Goal: Information Seeking & Learning: Learn about a topic

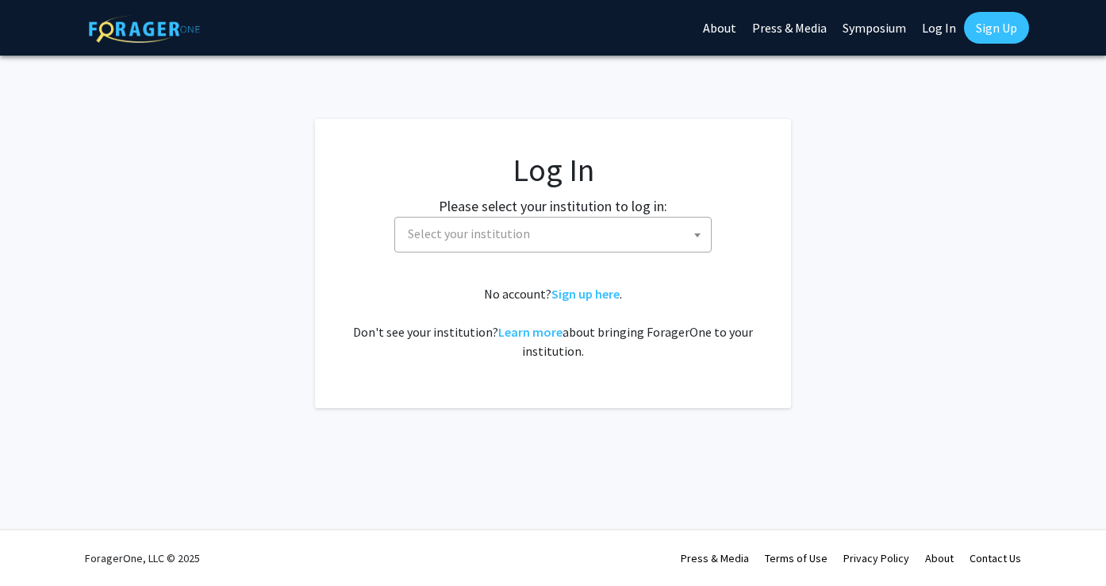
select select
click at [625, 211] on label "Please select your institution to log in:" at bounding box center [553, 205] width 229 height 21
click at [618, 236] on span "Select your institution" at bounding box center [557, 233] width 310 height 33
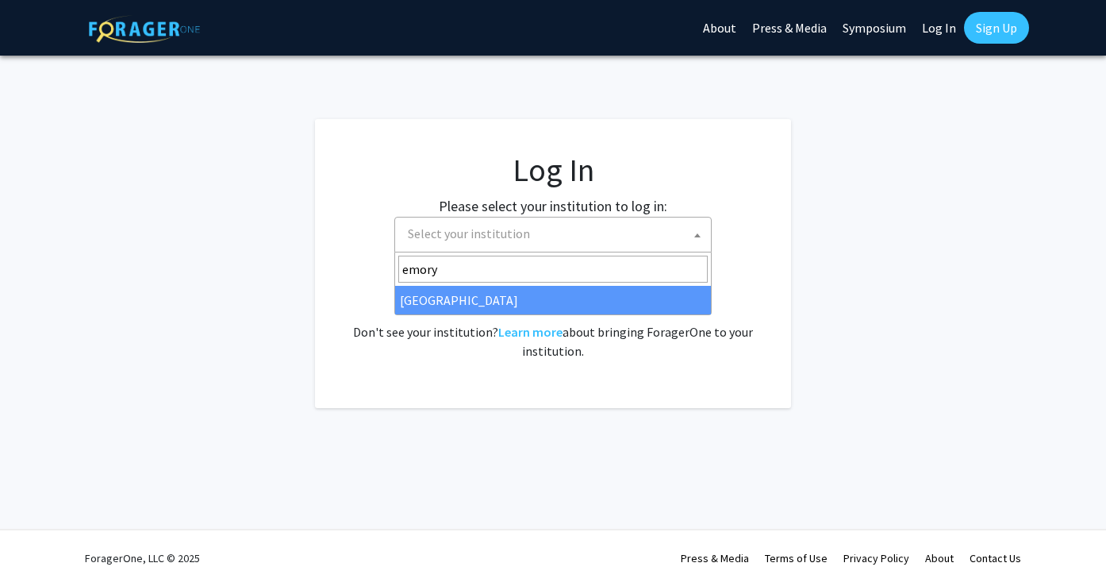
type input "emory"
select select "12"
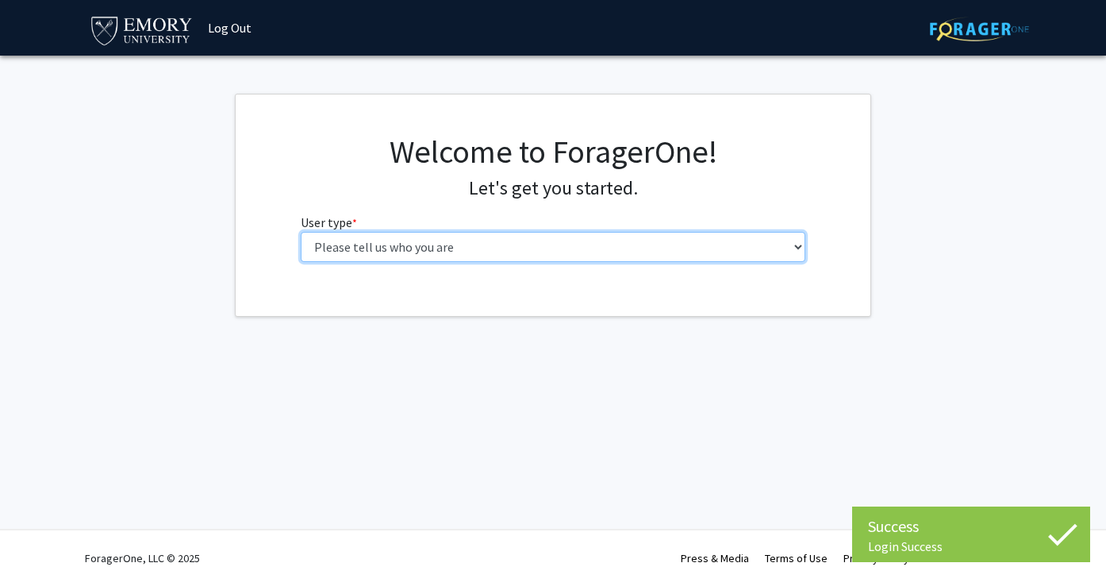
click at [691, 258] on select "Please tell us who you are Undergraduate Student Master's Student Doctoral Cand…" at bounding box center [554, 247] width 506 height 30
select select "1: undergrad"
click at [301, 232] on select "Please tell us who you are Undergraduate Student Master's Student Doctoral Cand…" at bounding box center [554, 247] width 506 height 30
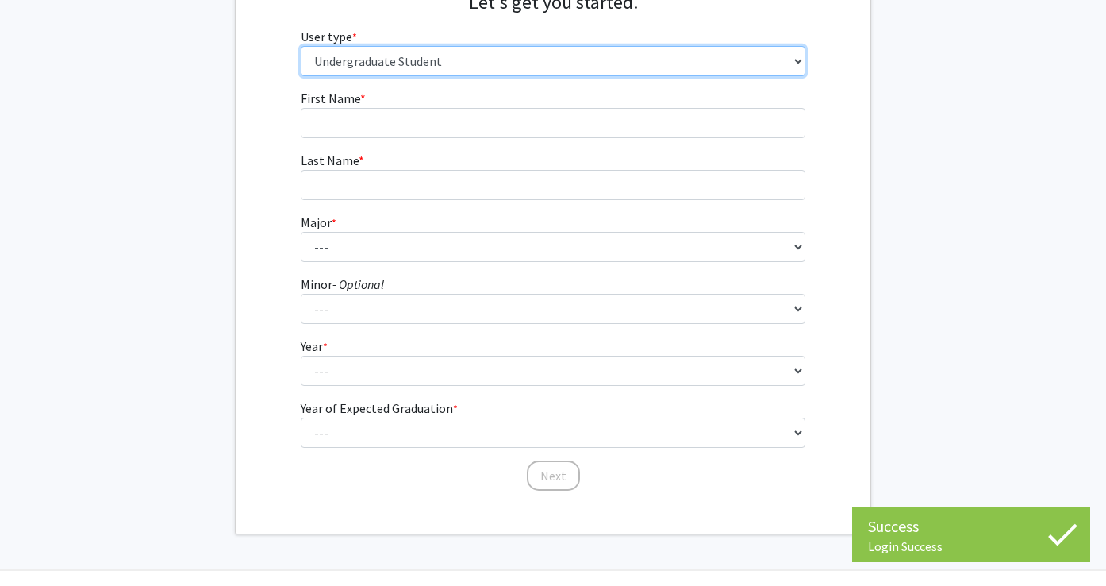
scroll to position [226, 0]
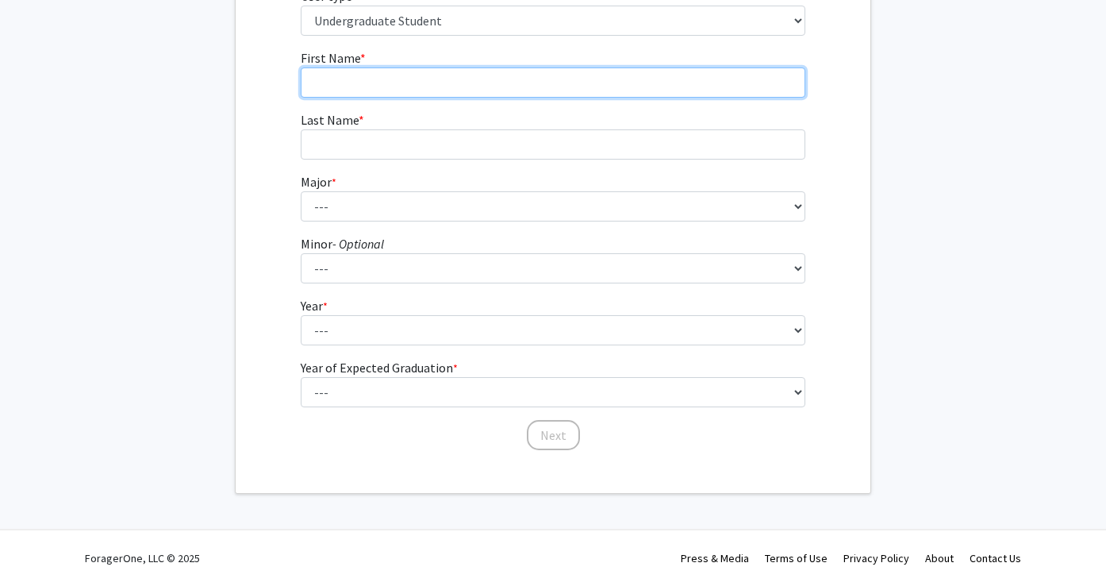
click at [414, 68] on input "First Name * required" at bounding box center [554, 82] width 506 height 30
type input "j"
type input "[PERSON_NAME]"
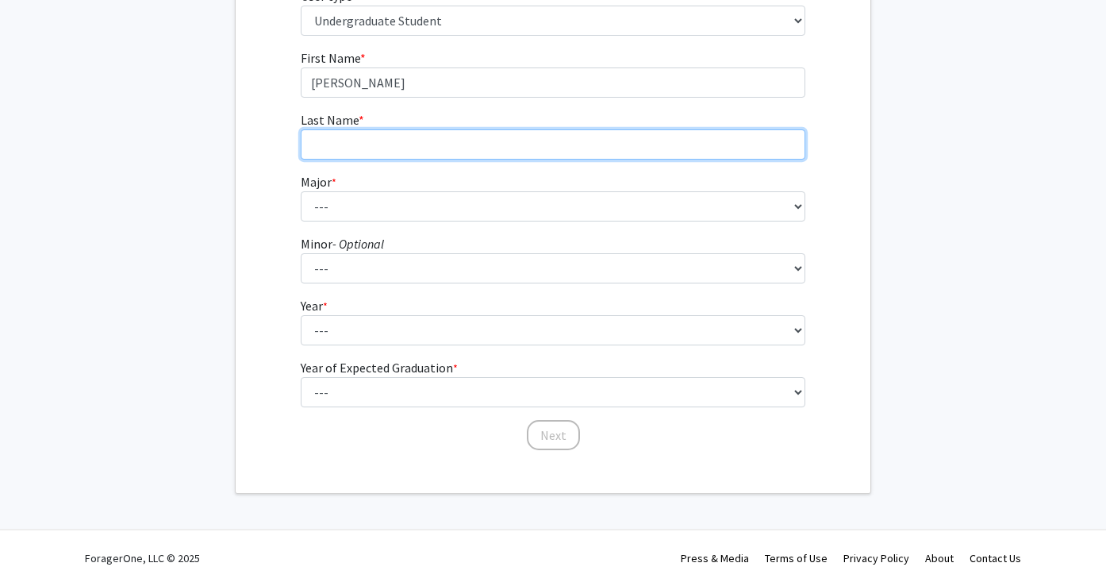
click at [338, 134] on input "Last Name * required" at bounding box center [554, 144] width 506 height 30
type input "Pianetti"
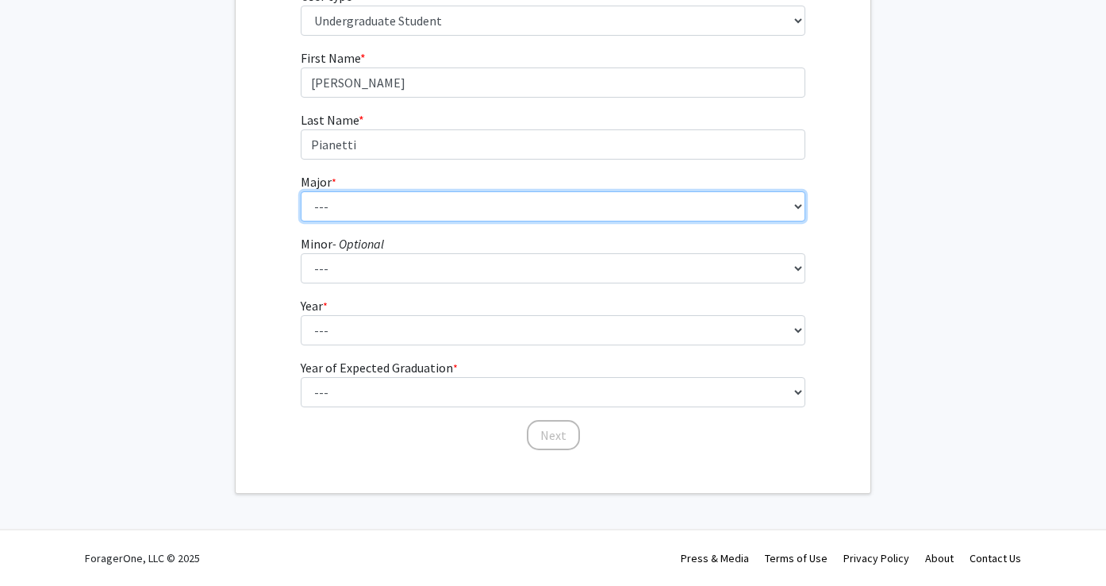
click at [340, 191] on select "--- Accounting African American Studies African Studies American Studies Analyt…" at bounding box center [554, 206] width 506 height 30
select select "56: 1016"
click at [301, 191] on select "--- Accounting African American Studies African Studies American Studies Analyt…" at bounding box center [554, 206] width 506 height 30
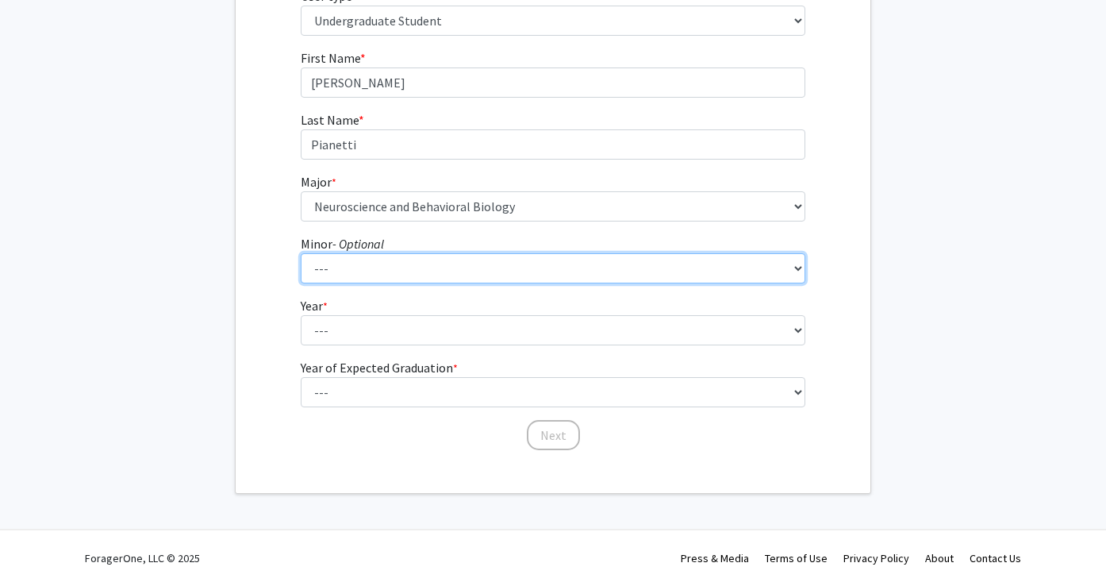
click at [407, 265] on select "--- African American Studies African Studies American Studies Ancient Mediterra…" at bounding box center [554, 268] width 506 height 30
select select "40: 767"
click at [301, 253] on select "--- African American Studies African Studies American Studies Ancient Mediterra…" at bounding box center [554, 268] width 506 height 30
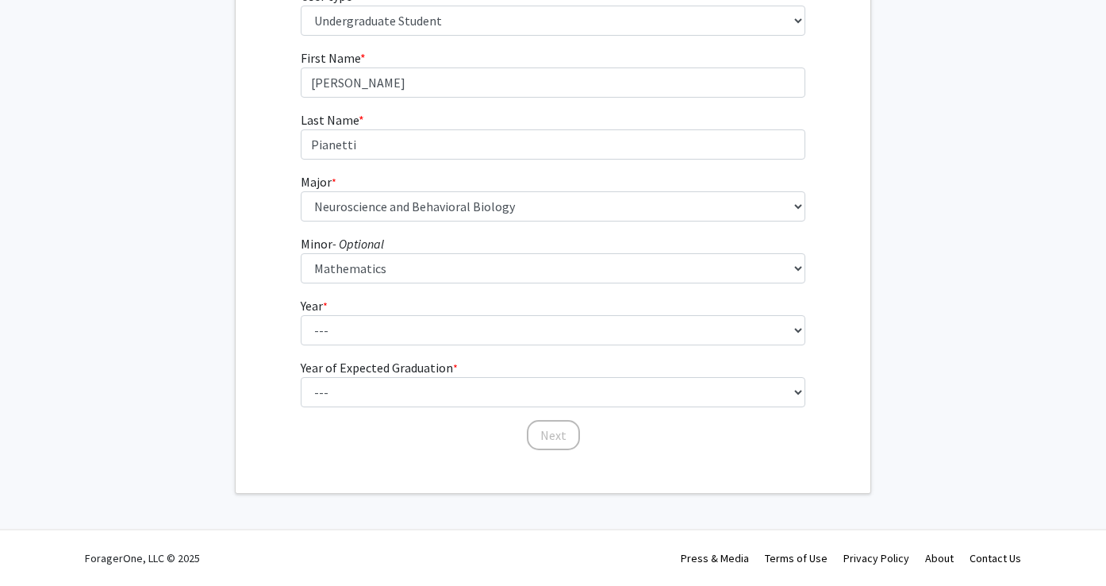
click at [959, 234] on fg-get-started "Welcome to ForagerOne! Let's get you started. User type * required Please tell …" at bounding box center [553, 180] width 1106 height 626
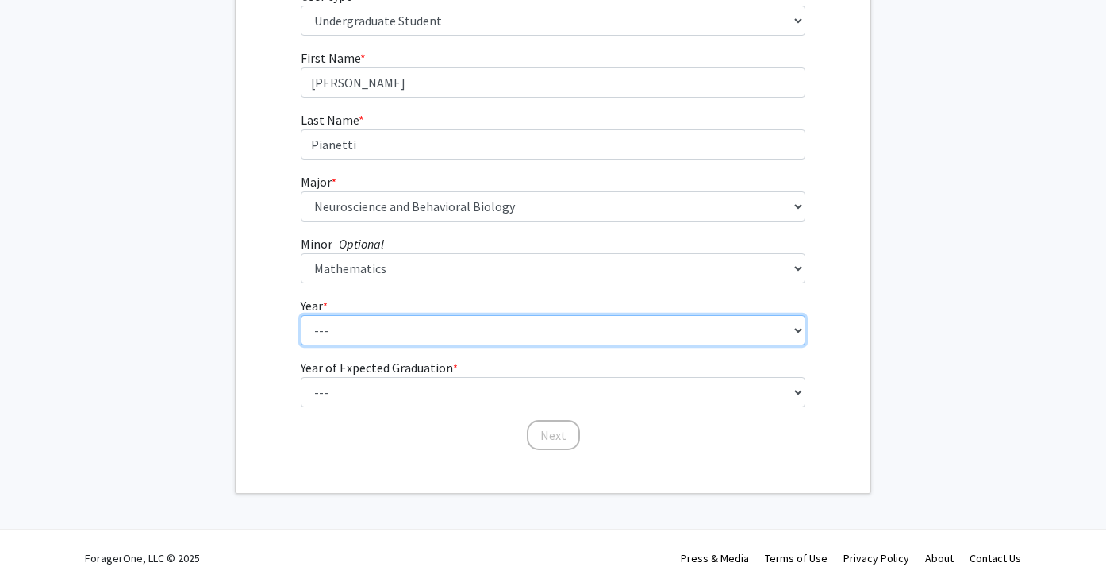
click at [478, 336] on select "--- First-year Sophomore Junior Senior Postbaccalaureate Certificate" at bounding box center [554, 330] width 506 height 30
select select "2: sophomore"
click at [301, 315] on select "--- First-year Sophomore Junior Senior Postbaccalaureate Certificate" at bounding box center [554, 330] width 506 height 30
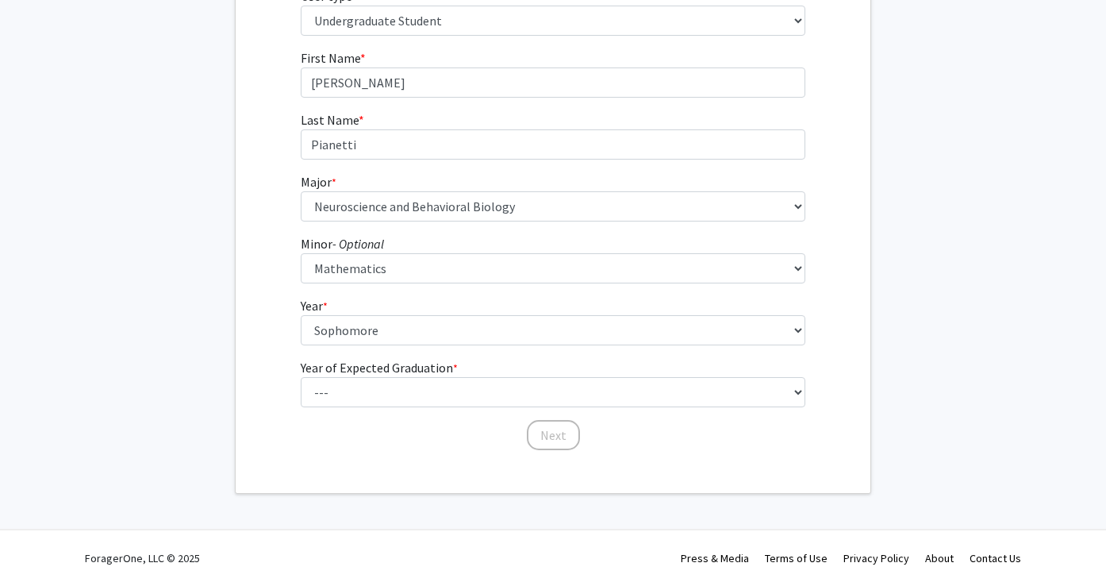
click at [425, 376] on label "Year of Expected Graduation * required" at bounding box center [379, 367] width 157 height 19
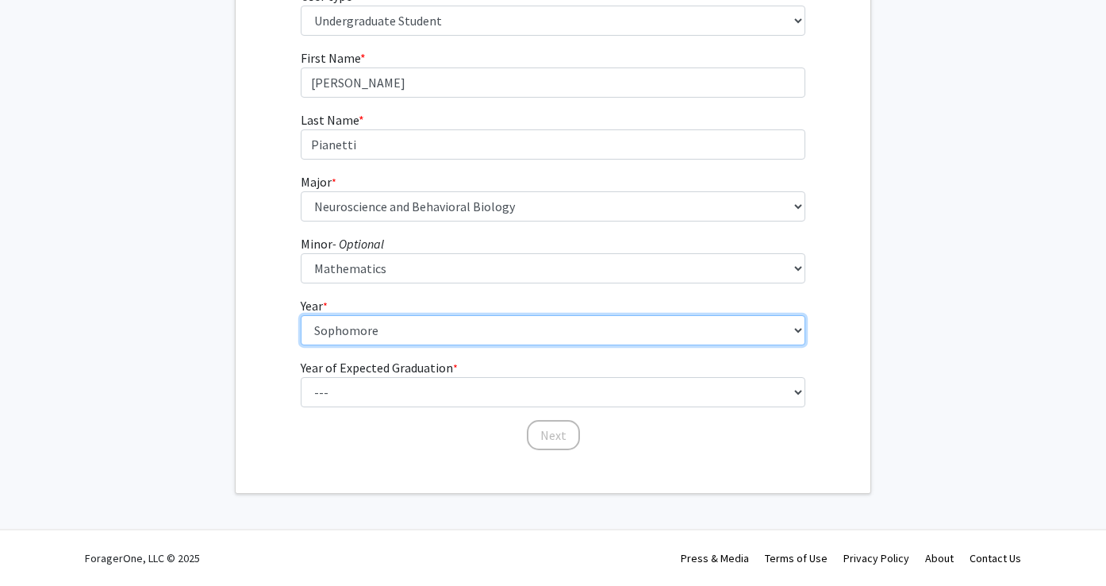
click at [425, 345] on select "--- First-year Sophomore Junior Senior Postbaccalaureate Certificate" at bounding box center [554, 330] width 506 height 30
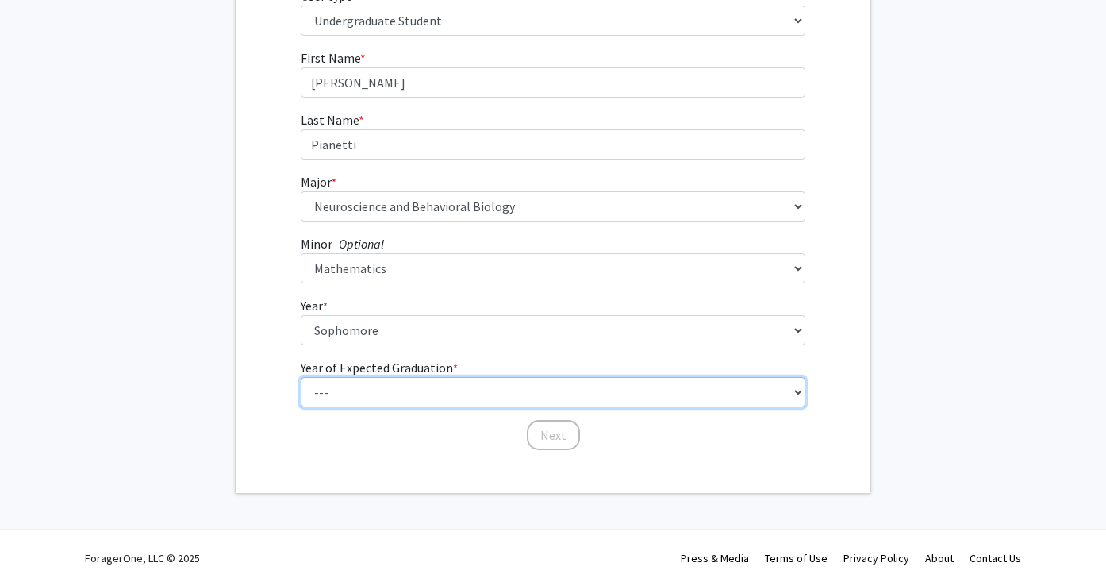
click at [425, 398] on select "--- 2025 2026 2027 2028 2029 2030 2031 2032 2033 2034" at bounding box center [554, 392] width 506 height 30
select select "4: 2028"
click at [301, 377] on select "--- 2025 2026 2027 2028 2029 2030 2031 2032 2033 2034" at bounding box center [554, 392] width 506 height 30
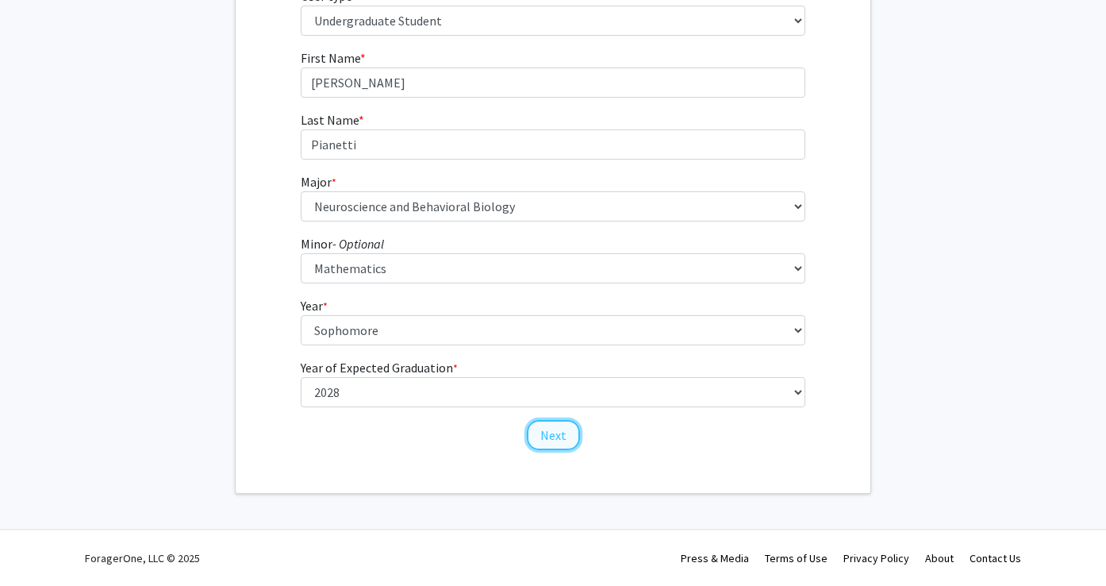
click at [556, 437] on button "Next" at bounding box center [553, 435] width 53 height 30
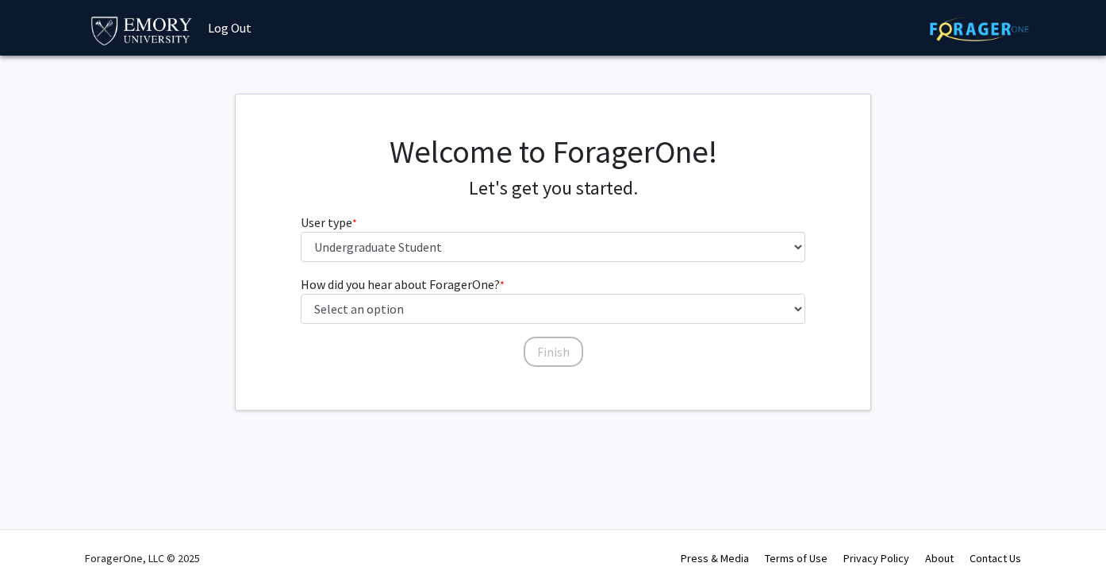
click at [656, 276] on fg-select "How did you hear about ForagerOne? * required Select an option Peer/student rec…" at bounding box center [554, 299] width 506 height 49
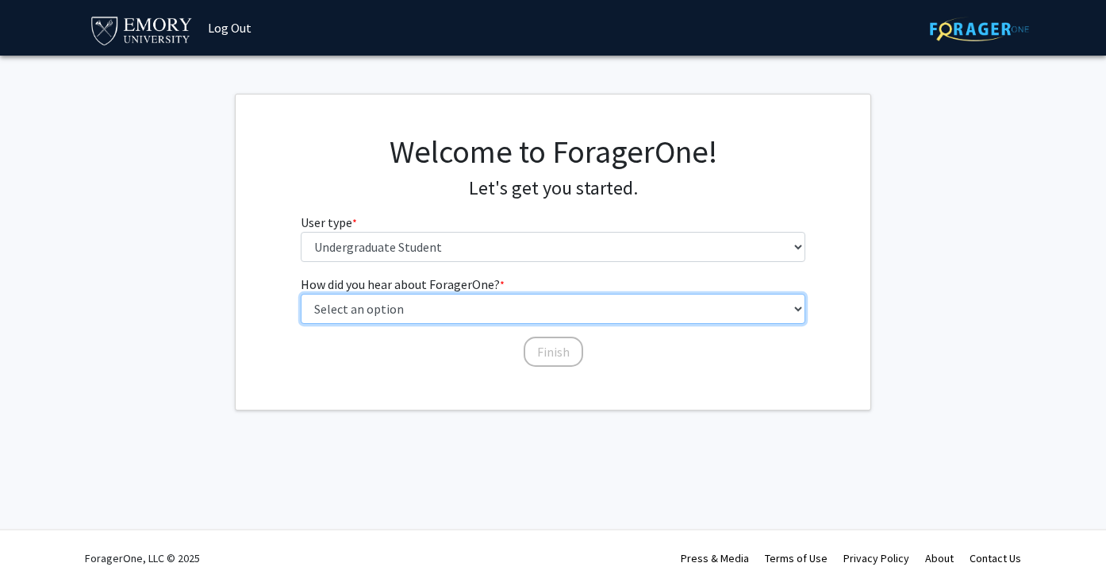
click at [619, 318] on select "Select an option Peer/student recommendation Faculty/staff recommendation Unive…" at bounding box center [554, 309] width 506 height 30
select select "3: university_website"
click at [301, 294] on select "Select an option Peer/student recommendation Faculty/staff recommendation Unive…" at bounding box center [554, 309] width 506 height 30
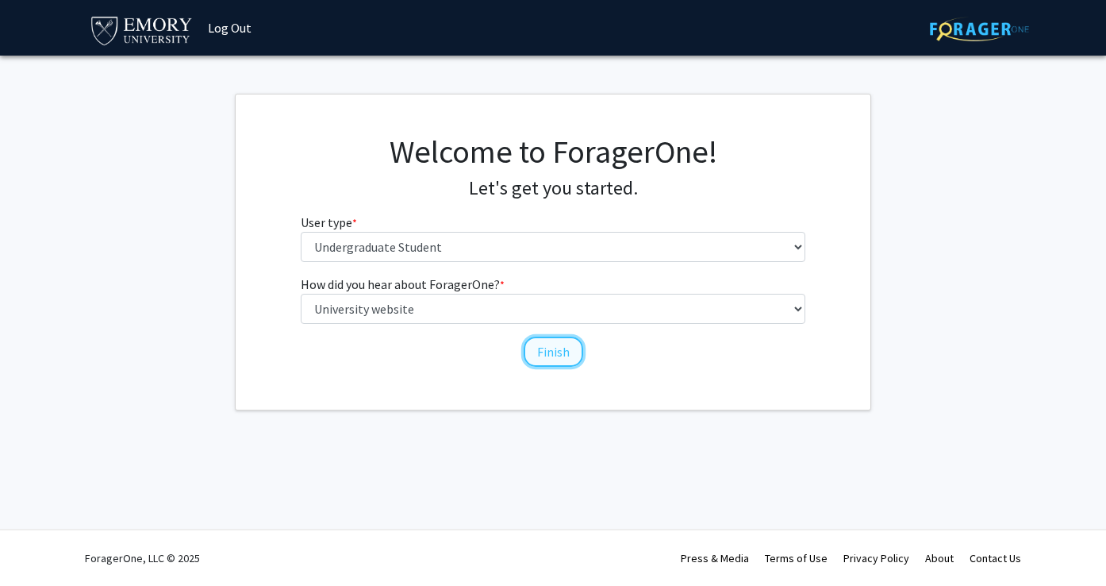
click at [572, 344] on button "Finish" at bounding box center [554, 352] width 60 height 30
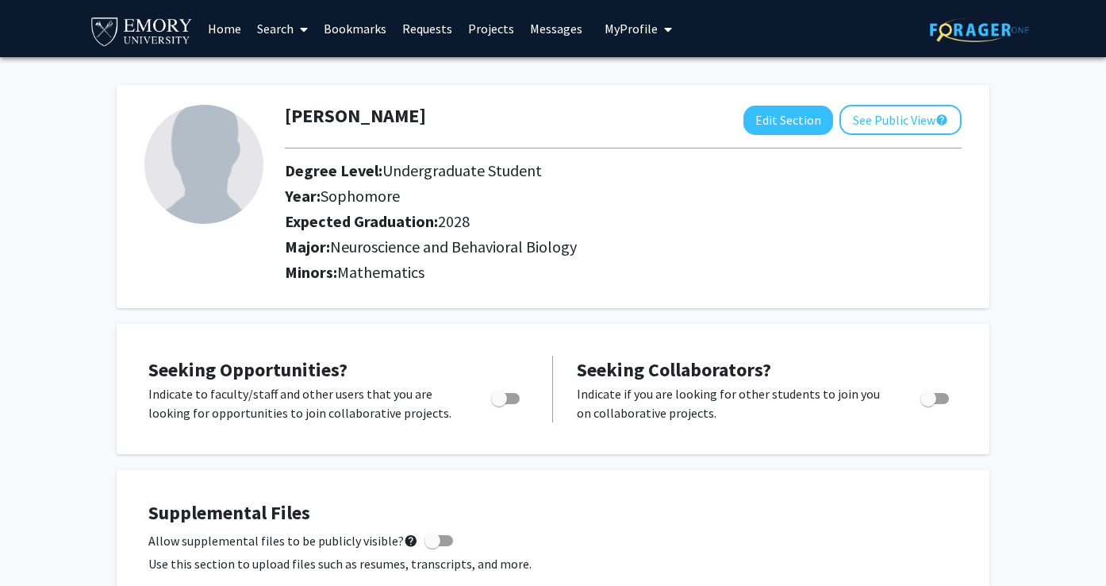
click at [490, 29] on link "Projects" at bounding box center [491, 29] width 62 height 56
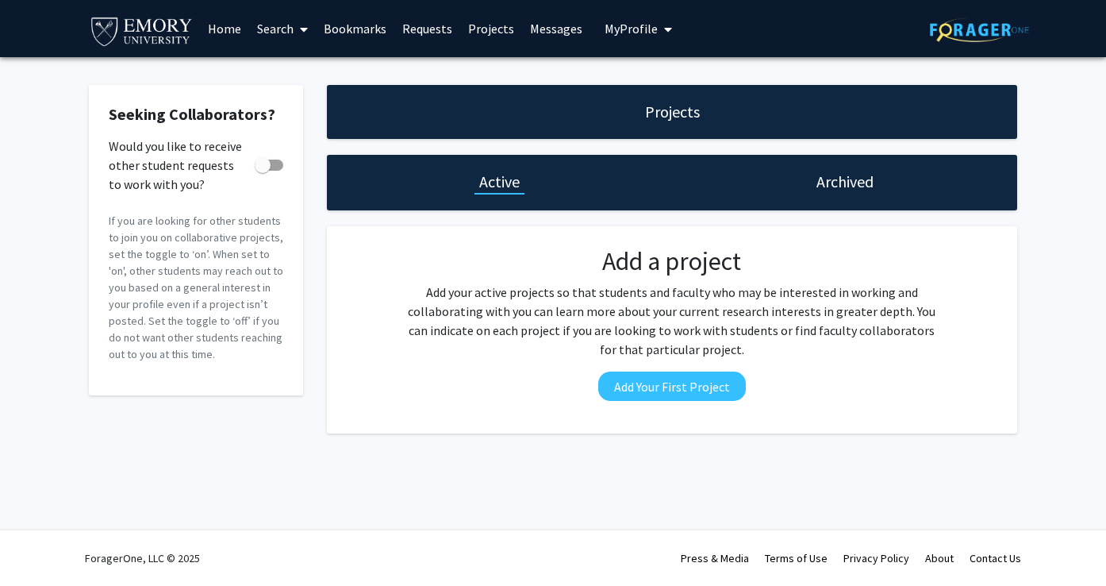
click at [287, 29] on link "Search" at bounding box center [282, 29] width 67 height 56
click at [301, 68] on span "Faculty/Staff" at bounding box center [307, 73] width 117 height 32
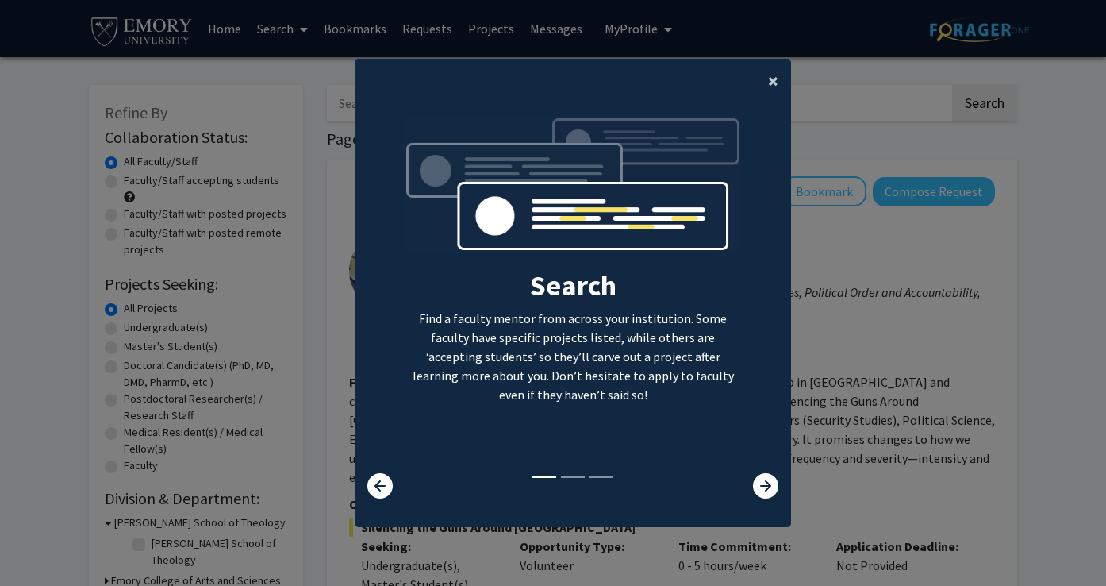
click at [771, 83] on span "×" at bounding box center [773, 80] width 10 height 25
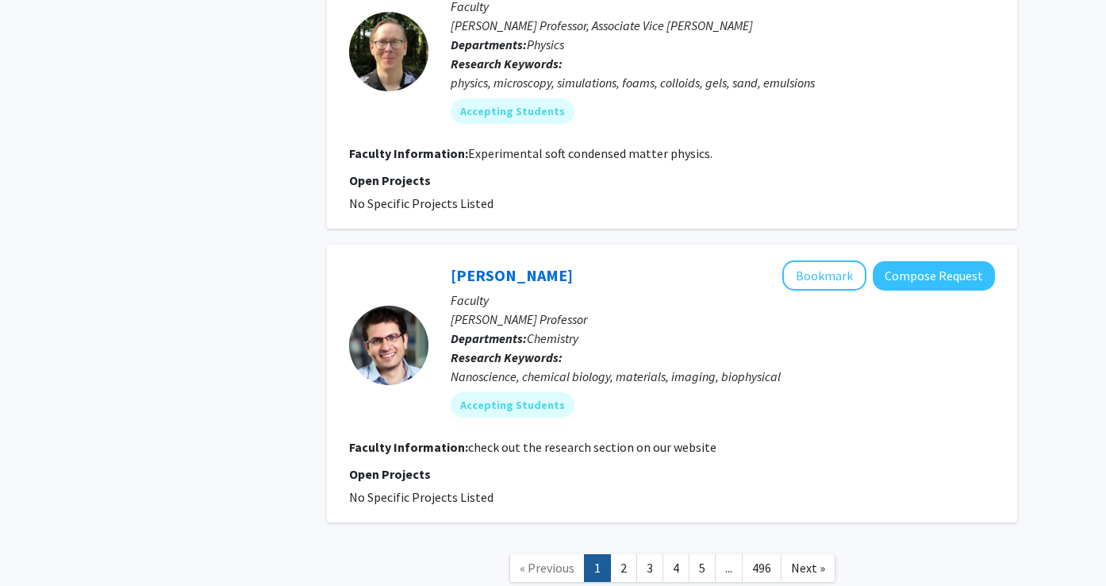
scroll to position [5215, 0]
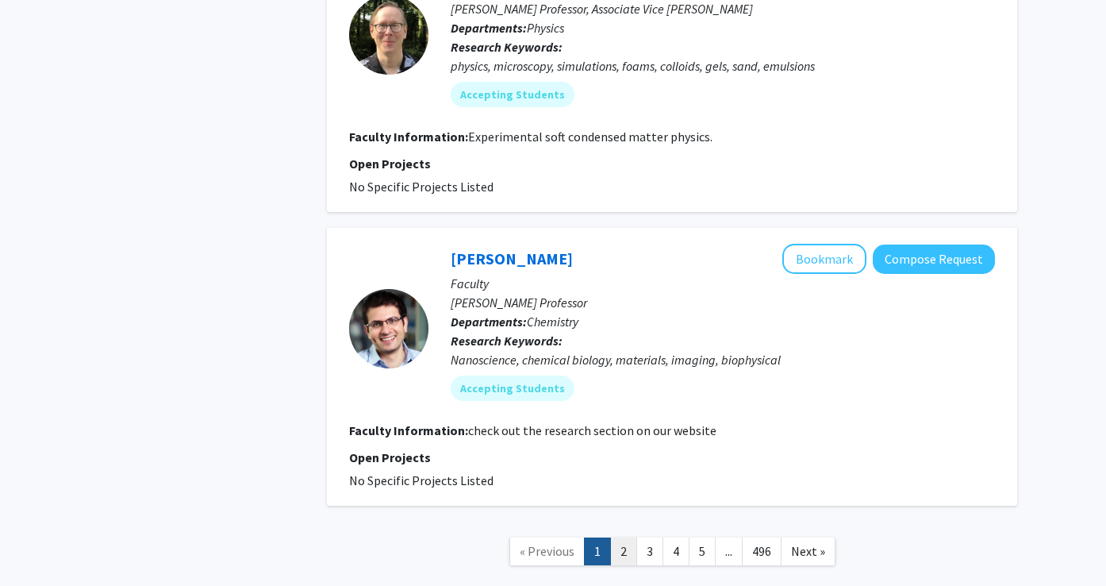
click at [626, 537] on link "2" at bounding box center [623, 551] width 27 height 28
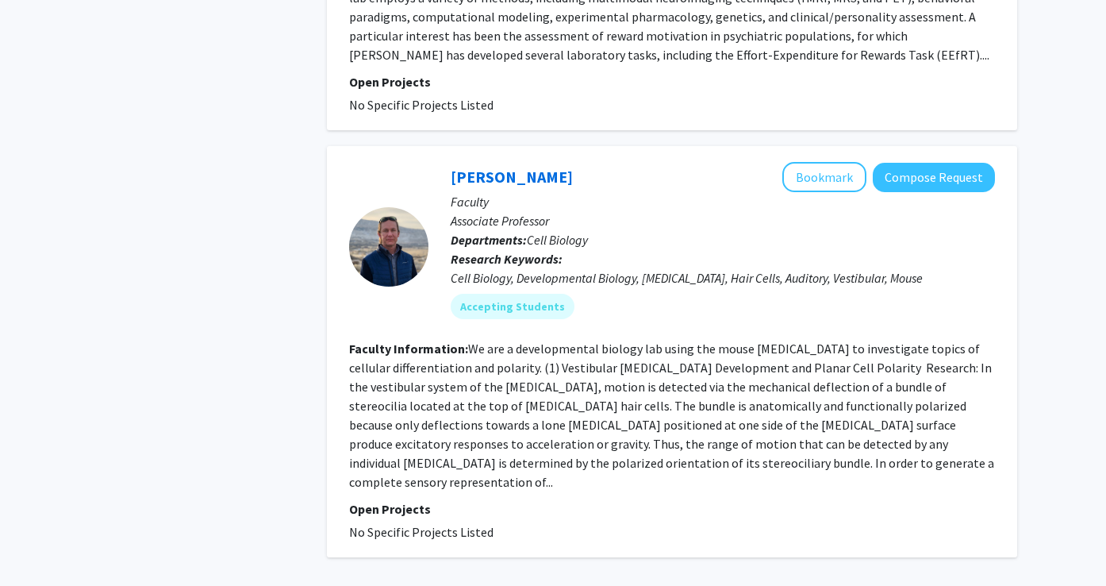
scroll to position [3490, 0]
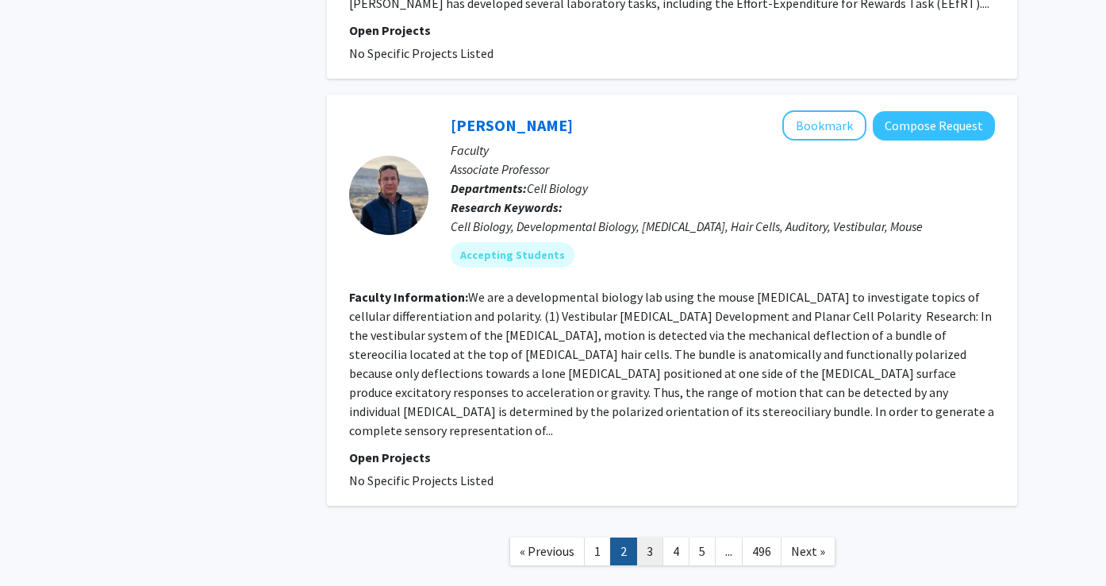
click at [652, 537] on link "3" at bounding box center [650, 551] width 27 height 28
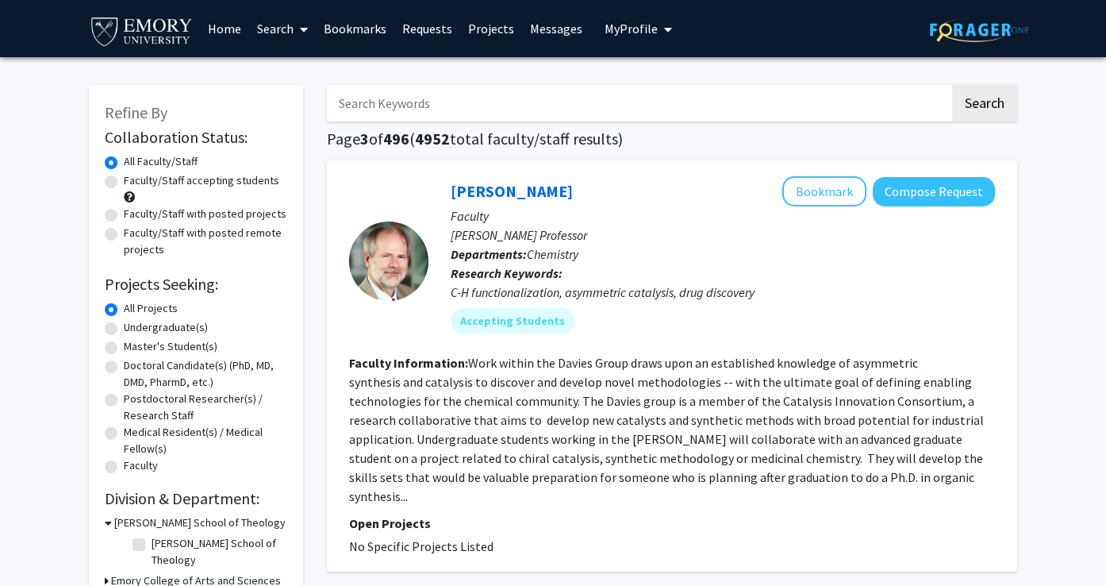
click at [177, 327] on label "Undergraduate(s)" at bounding box center [166, 327] width 84 height 17
click at [134, 327] on input "Undergraduate(s)" at bounding box center [129, 324] width 10 height 10
radio input "true"
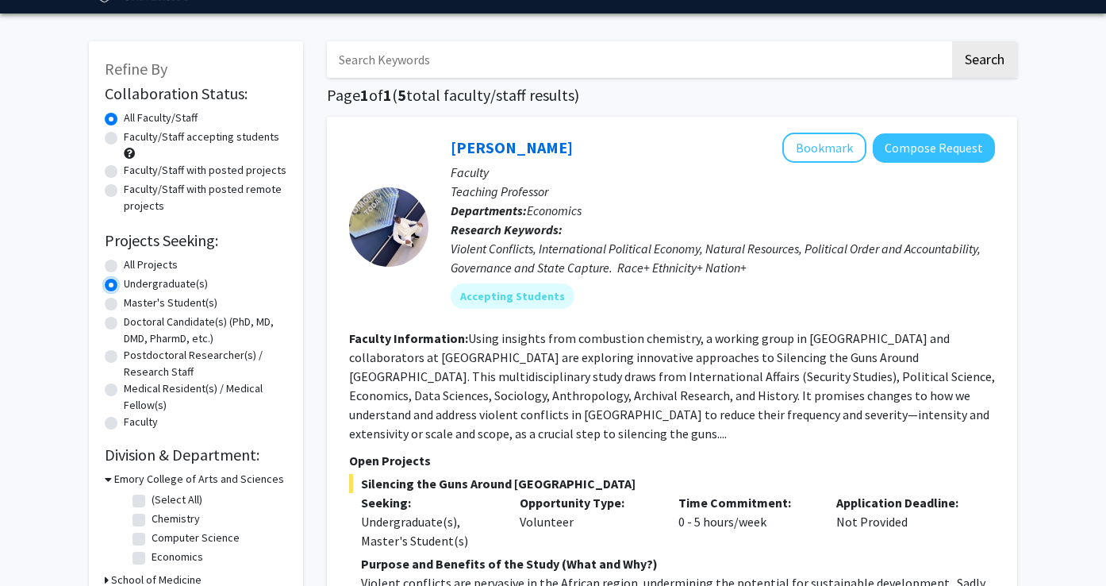
scroll to position [46, 0]
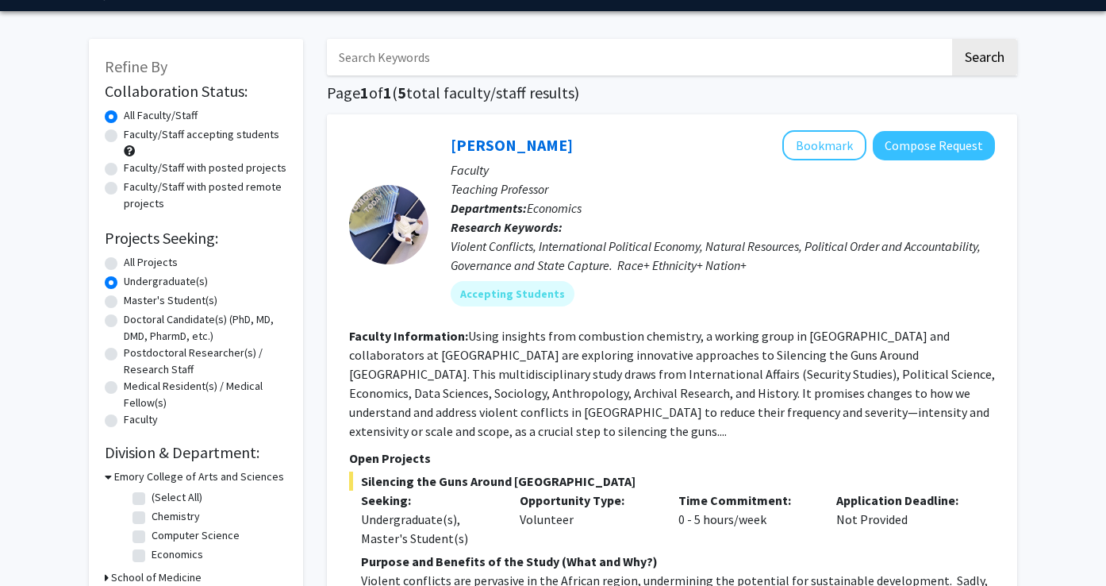
click at [203, 129] on label "Faculty/Staff accepting students" at bounding box center [202, 134] width 156 height 17
click at [134, 129] on input "Faculty/Staff accepting students" at bounding box center [129, 131] width 10 height 10
radio input "true"
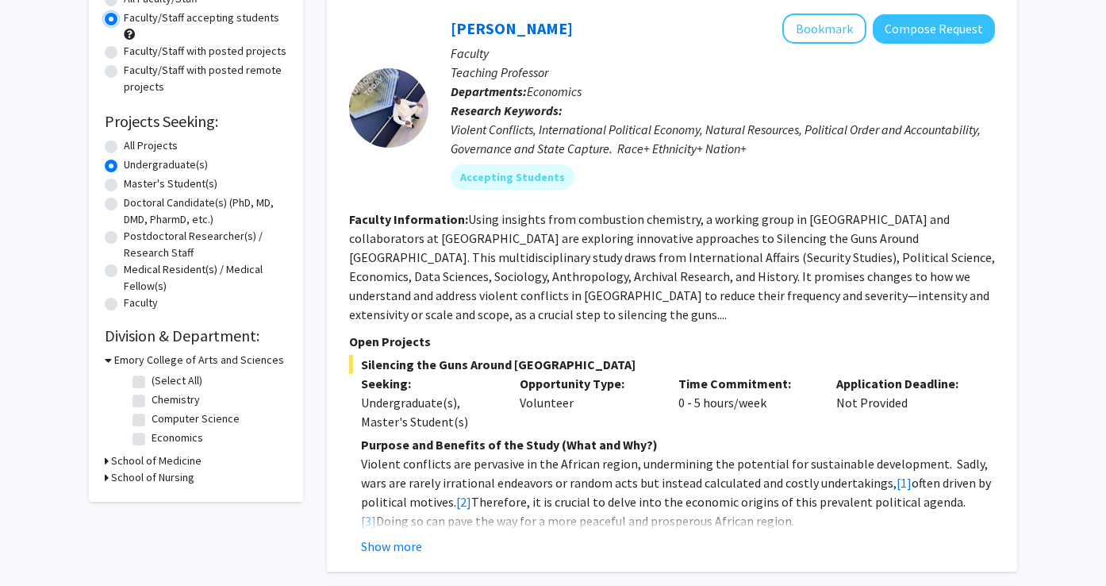
scroll to position [171, 0]
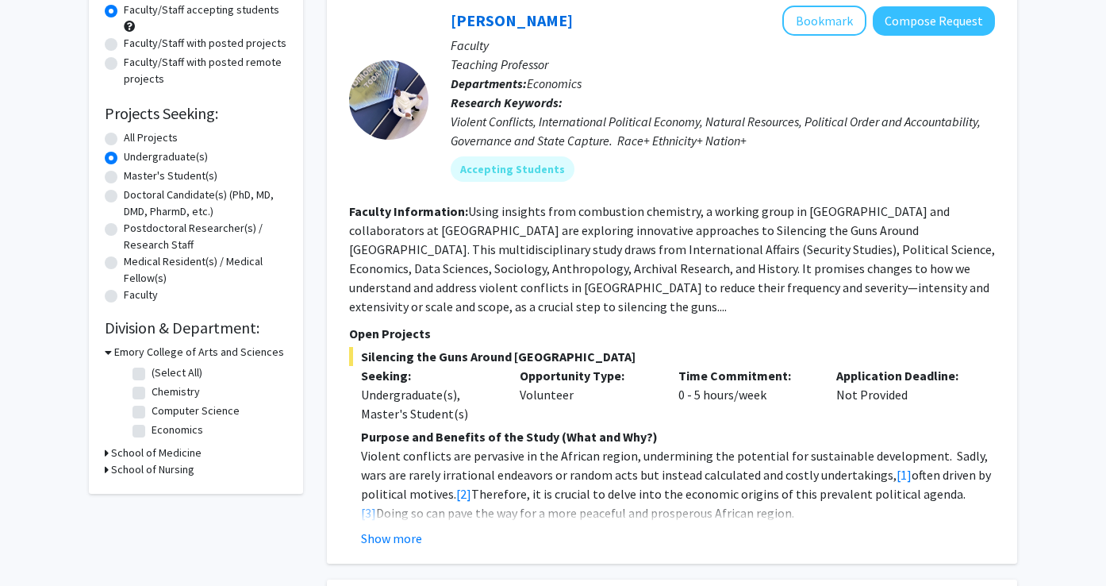
click at [152, 375] on label "(Select All)" at bounding box center [177, 372] width 51 height 17
click at [152, 375] on input "(Select All)" at bounding box center [157, 369] width 10 height 10
checkbox input "true"
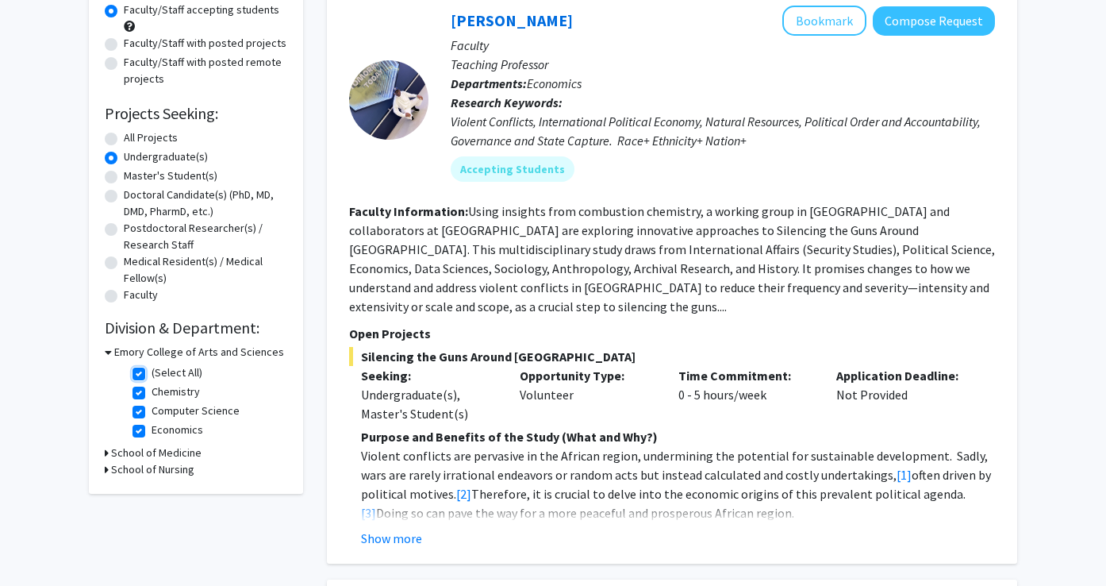
checkbox input "true"
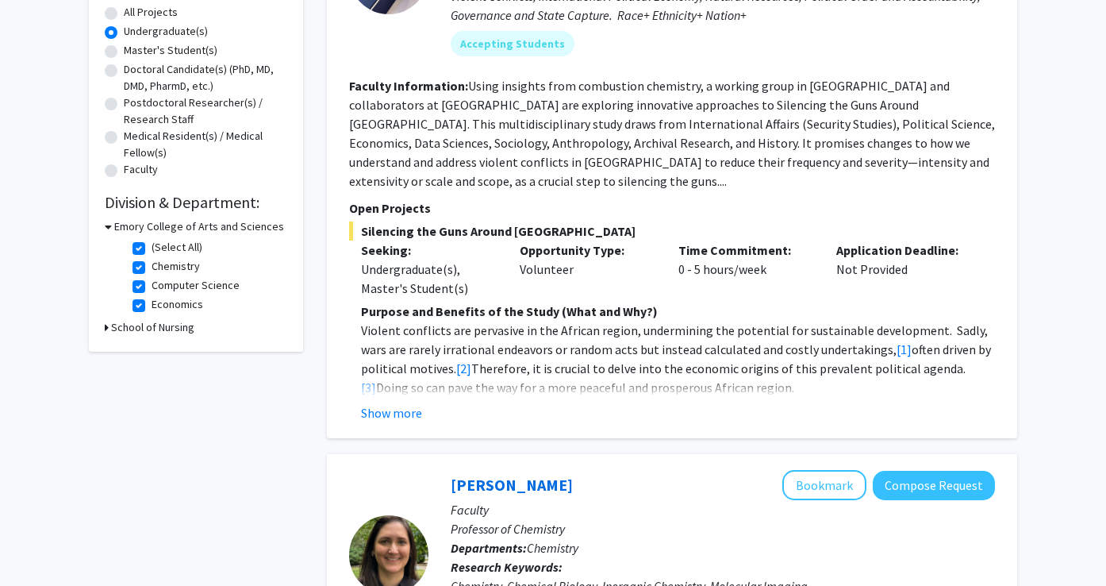
scroll to position [329, 0]
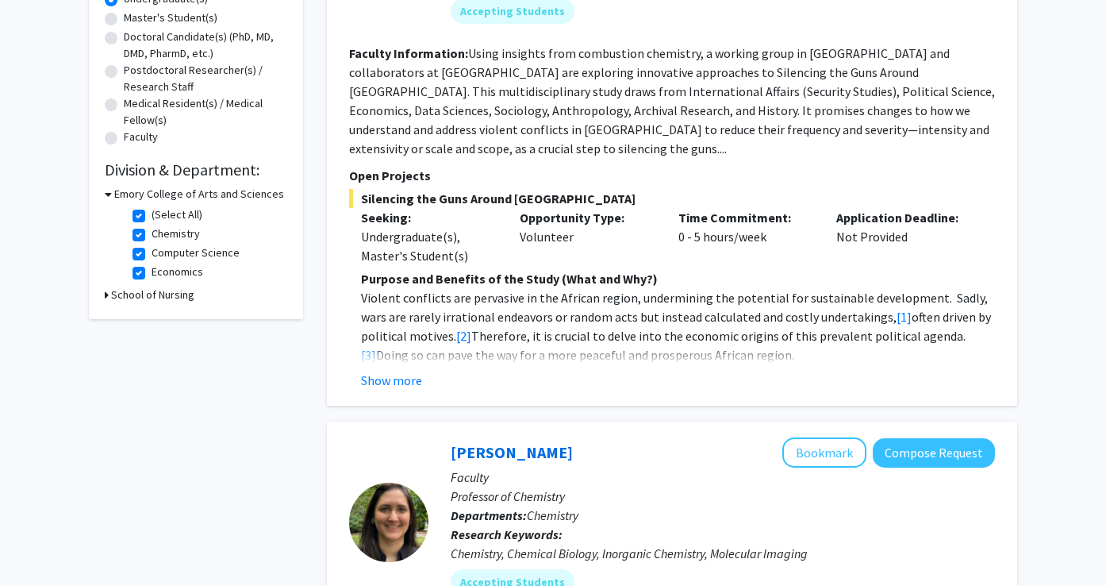
click at [168, 302] on h3 "School of Nursing" at bounding box center [152, 295] width 83 height 17
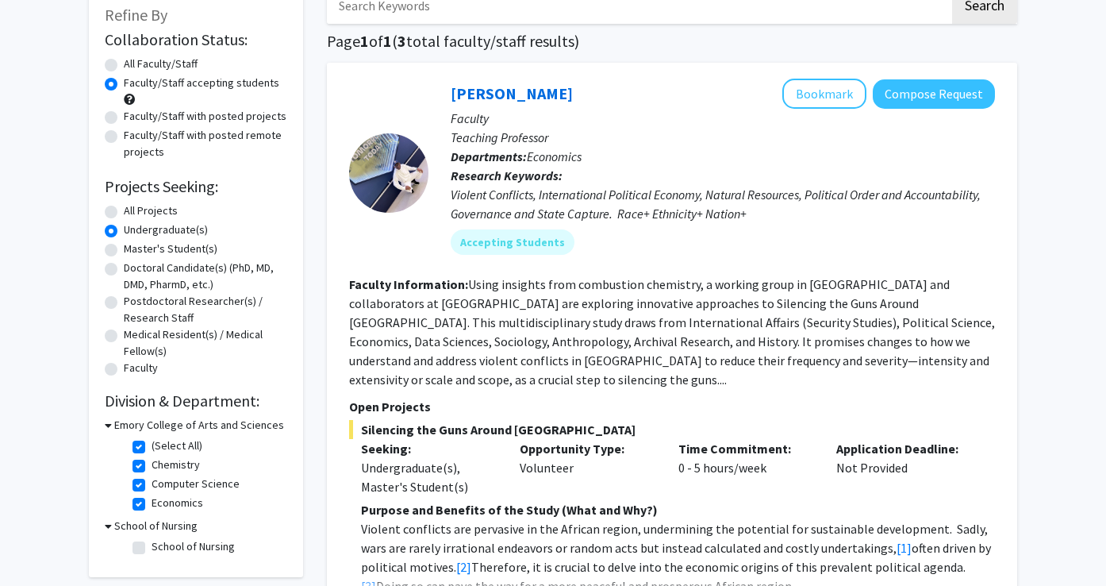
scroll to position [105, 0]
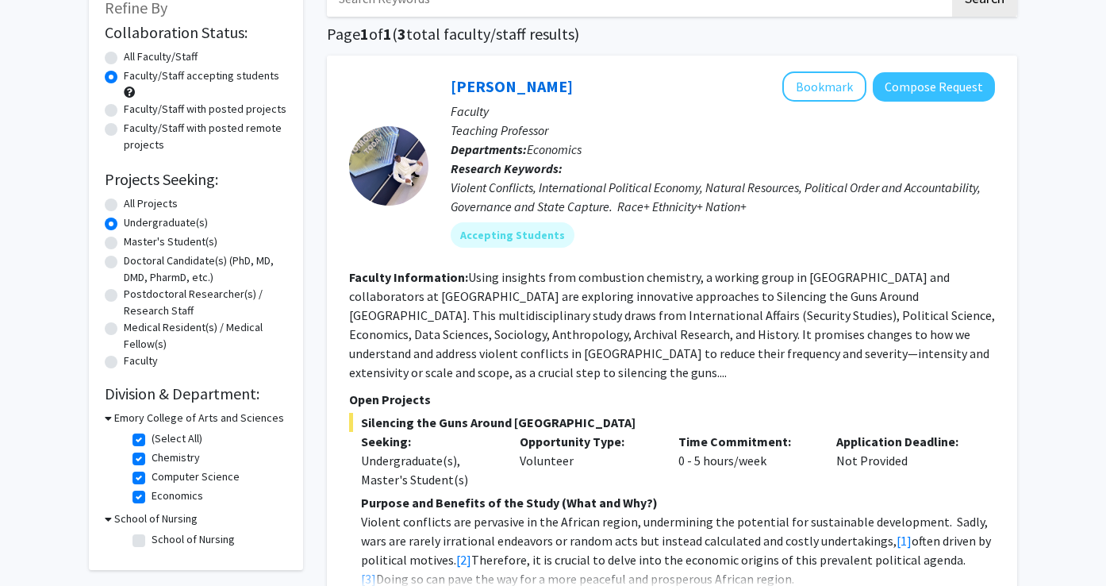
click at [152, 496] on label "Economics" at bounding box center [178, 495] width 52 height 17
click at [152, 496] on input "Economics" at bounding box center [157, 492] width 10 height 10
checkbox input "false"
checkbox input "true"
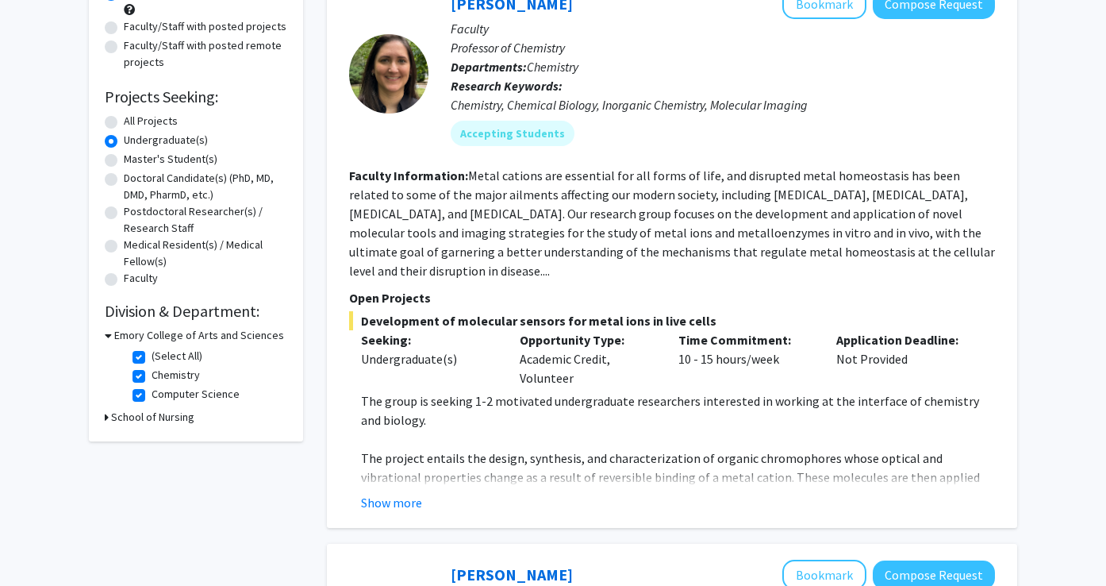
scroll to position [351, 0]
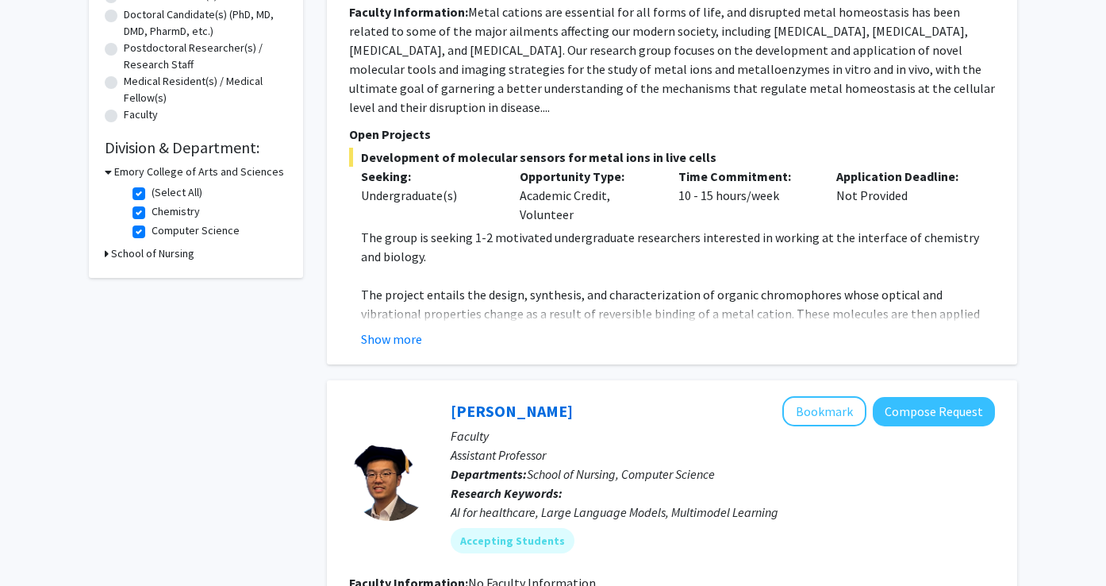
click at [152, 229] on label "Computer Science" at bounding box center [196, 230] width 88 height 17
click at [152, 229] on input "Computer Science" at bounding box center [157, 227] width 10 height 10
checkbox input "false"
checkbox input "true"
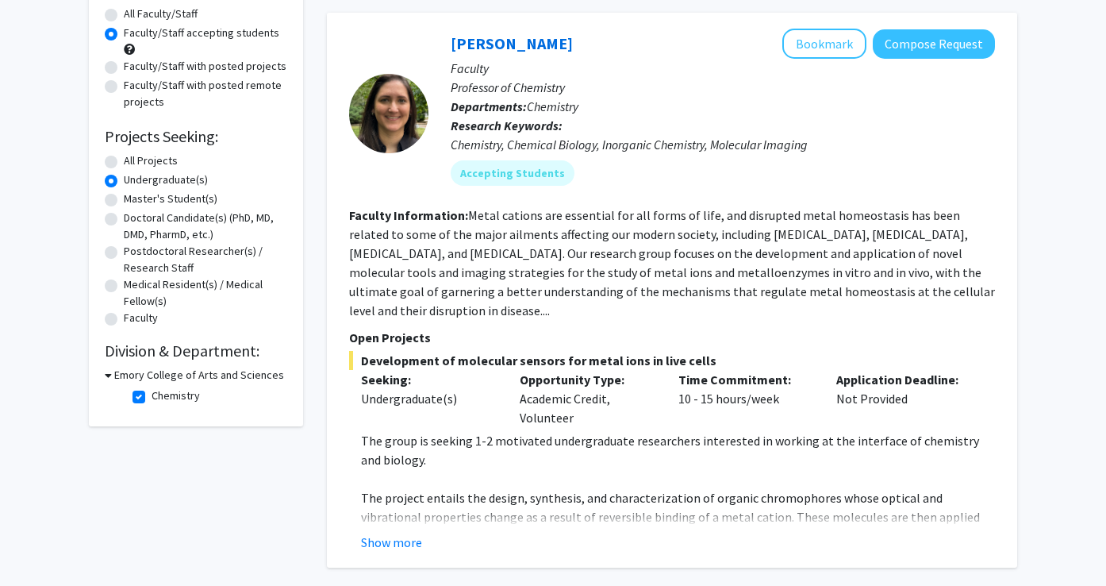
scroll to position [165, 0]
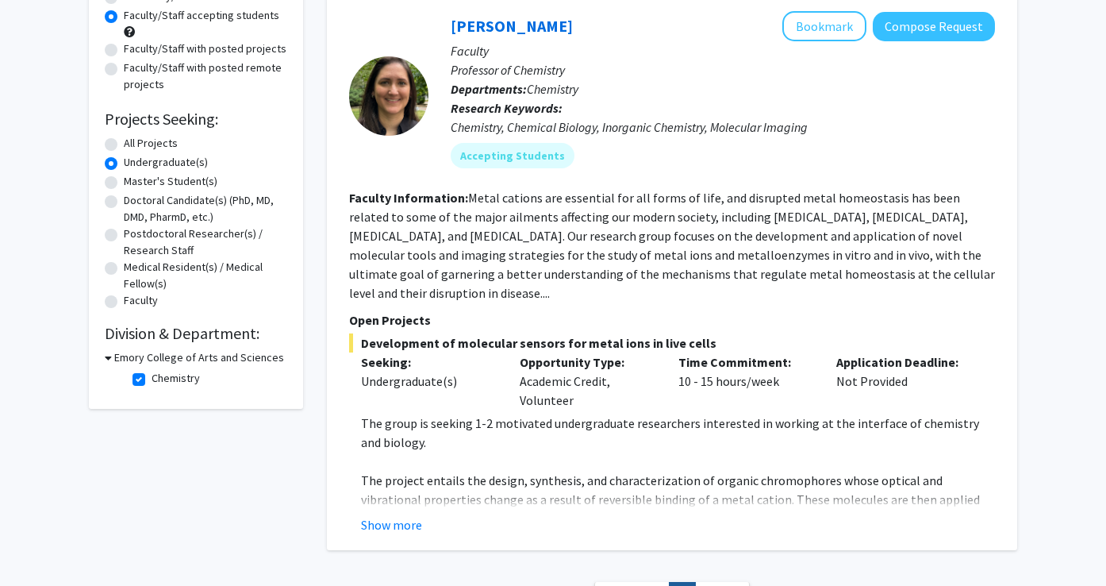
click at [383, 518] on div "[PERSON_NAME] Bookmark Compose Request Faculty Professor of Chemistry Departmen…" at bounding box center [672, 272] width 691 height 555
click at [383, 515] on button "Show more" at bounding box center [391, 524] width 61 height 19
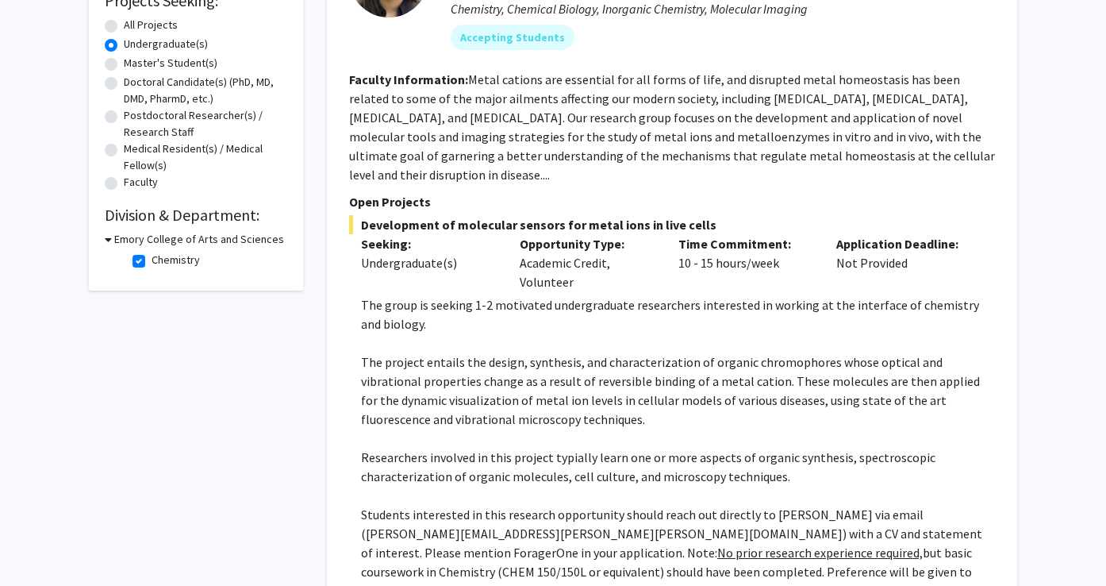
scroll to position [282, 0]
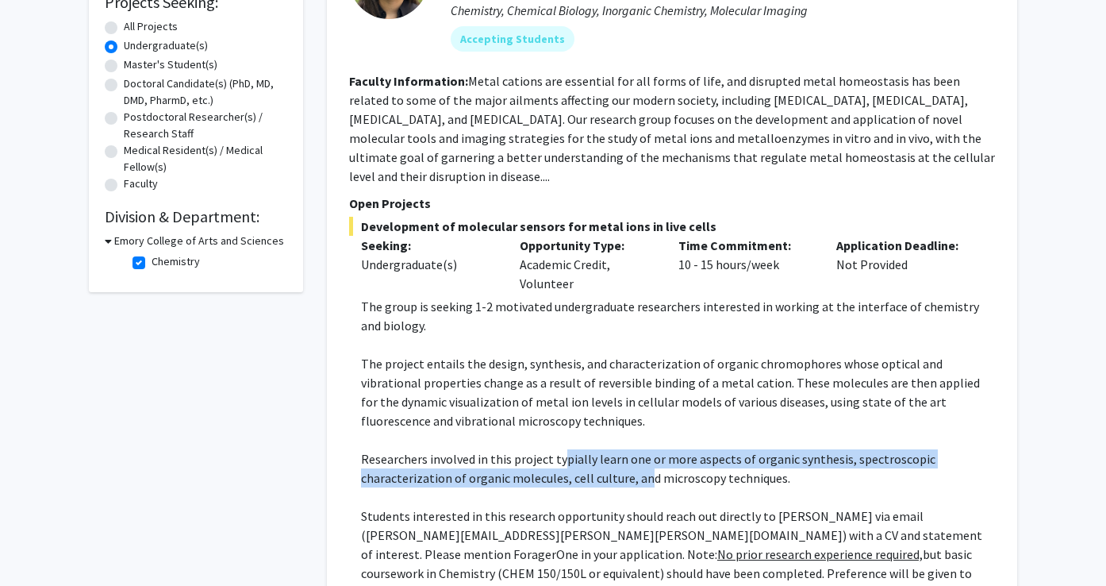
drag, startPoint x: 562, startPoint y: 441, endPoint x: 639, endPoint y: 467, distance: 81.3
click at [643, 466] on p "Researchers involved in this project typially learn one or more aspects of orga…" at bounding box center [678, 468] width 634 height 38
click at [639, 467] on p "Researchers involved in this project typially learn one or more aspects of orga…" at bounding box center [678, 468] width 634 height 38
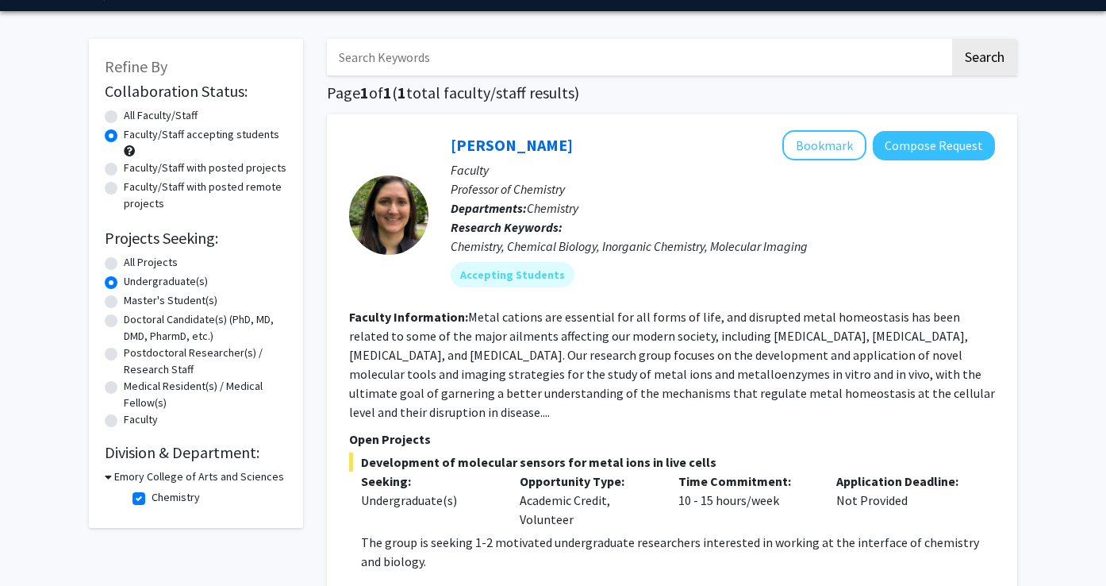
scroll to position [48, 0]
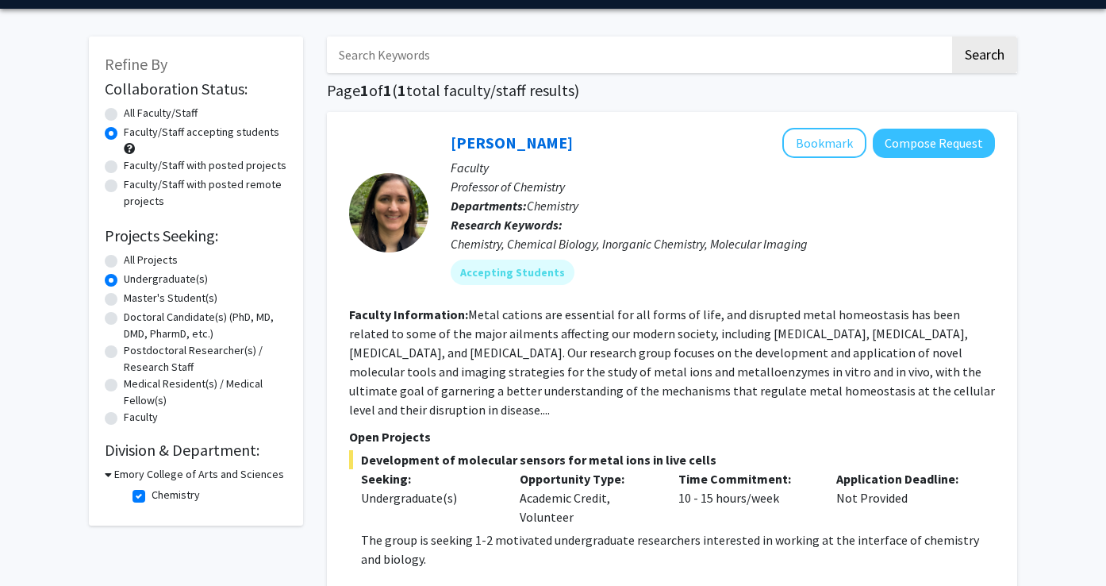
click at [152, 492] on label "Chemistry" at bounding box center [176, 495] width 48 height 17
click at [152, 492] on input "Chemistry" at bounding box center [157, 492] width 10 height 10
checkbox input "false"
